Goal: Task Accomplishment & Management: Manage account settings

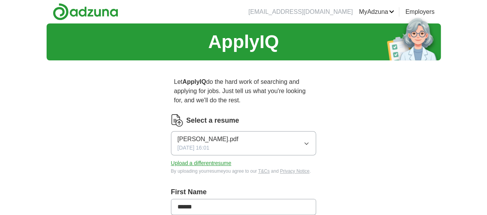
scroll to position [38, 0]
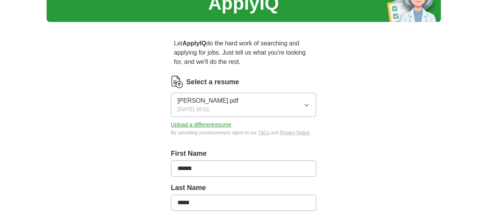
click at [220, 100] on button "[PERSON_NAME].pdf [DATE] 16:01" at bounding box center [243, 105] width 145 height 24
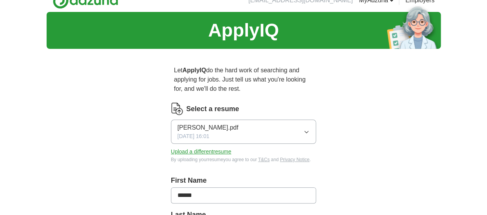
scroll to position [0, 0]
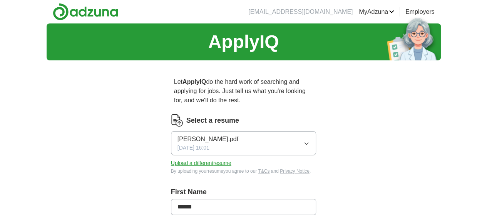
click at [180, 159] on button "Upload a different resume" at bounding box center [201, 163] width 60 height 8
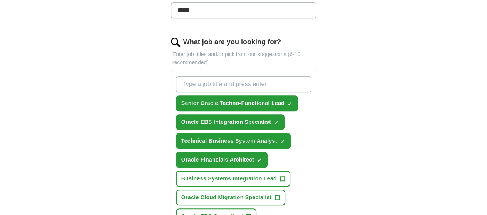
scroll to position [269, 0]
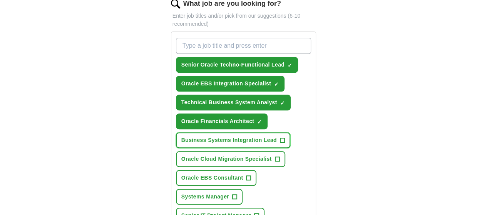
click at [280, 137] on span "+" at bounding box center [282, 140] width 5 height 6
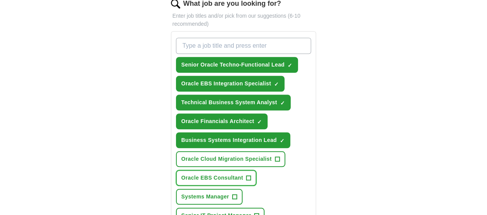
click at [246, 175] on span "+" at bounding box center [248, 178] width 5 height 6
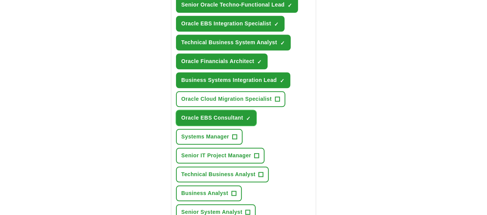
scroll to position [346, 0]
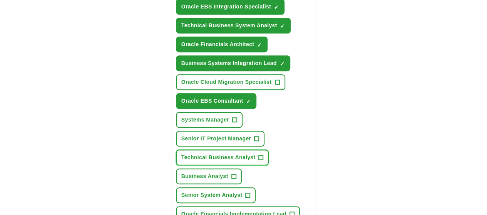
click at [259, 155] on span "+" at bounding box center [261, 158] width 5 height 6
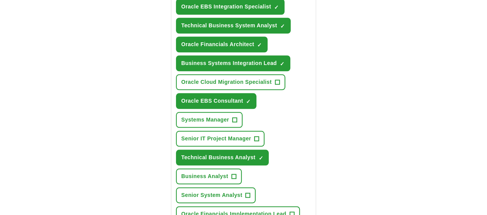
click at [289, 211] on span "+" at bounding box center [291, 214] width 5 height 6
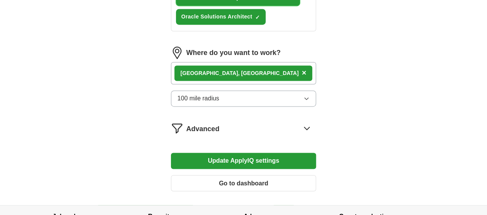
scroll to position [573, 0]
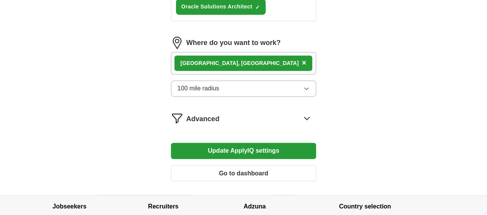
click at [251, 143] on button "Update ApplyIQ settings" at bounding box center [243, 151] width 145 height 16
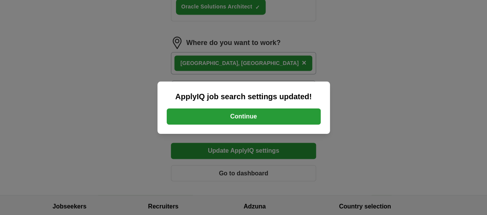
click at [285, 115] on button "Continue" at bounding box center [244, 116] width 154 height 16
